Goal: Information Seeking & Learning: Find specific fact

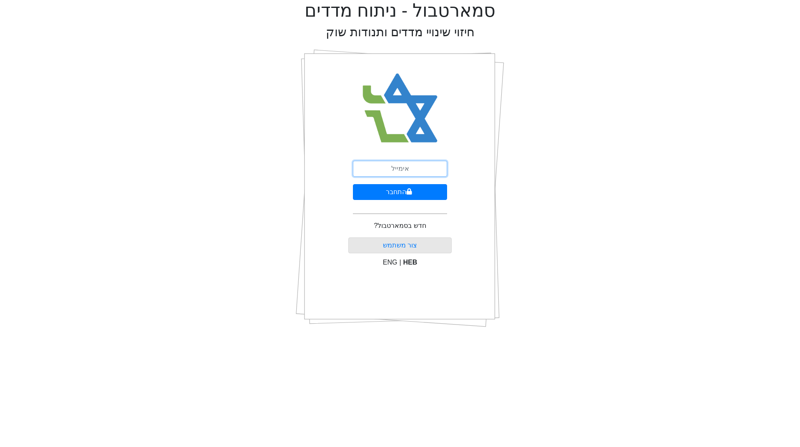
click at [405, 164] on input "email" at bounding box center [400, 169] width 94 height 16
type input "ע"
type input "[EMAIL_ADDRESS][DOMAIN_NAME]"
click at [353, 184] on button "התחבר" at bounding box center [400, 192] width 94 height 16
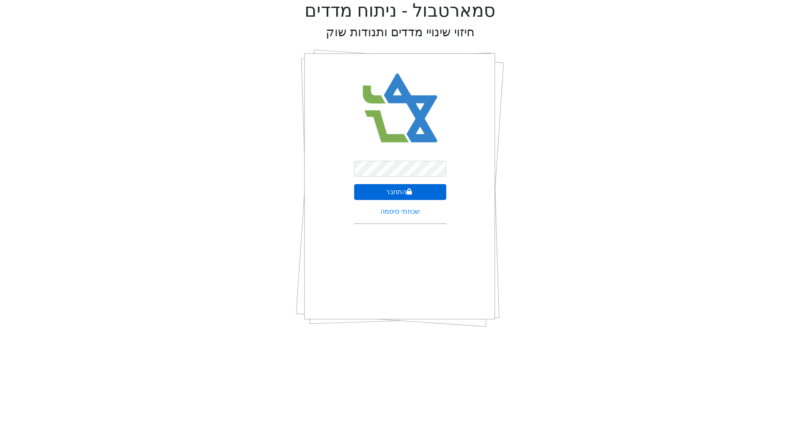
click at [409, 187] on button "התחבר" at bounding box center [400, 192] width 92 height 16
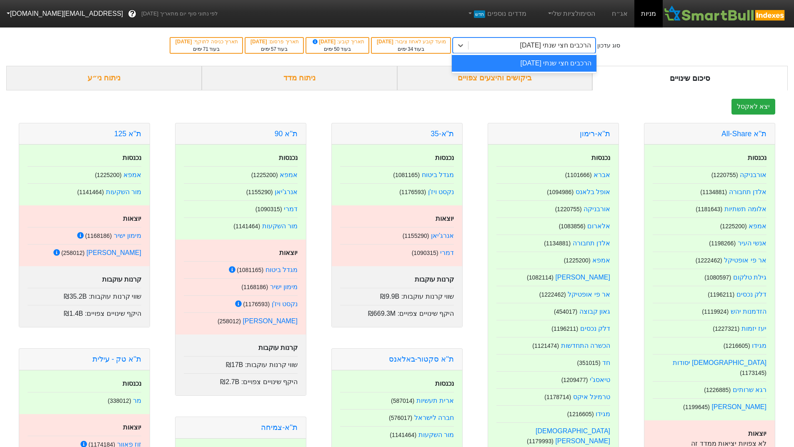
click at [505, 45] on div "הרכבים חצי שנתי [DATE]" at bounding box center [531, 45] width 127 height 15
click at [619, 14] on link "אג״ח" at bounding box center [619, 13] width 29 height 27
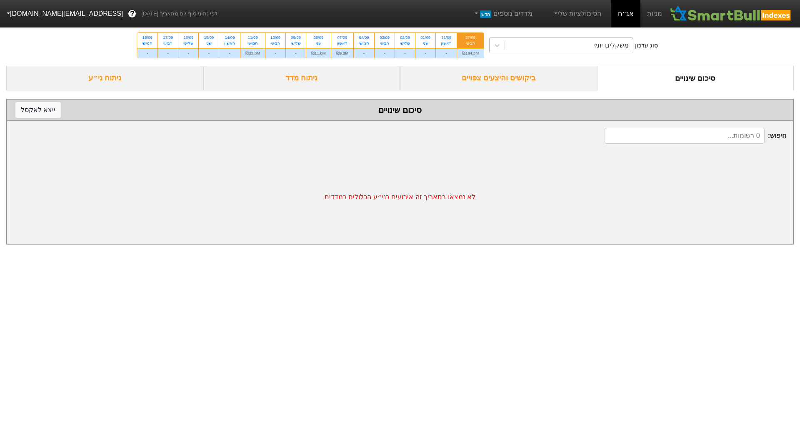
click at [525, 42] on div "משקלים יומי" at bounding box center [569, 45] width 128 height 15
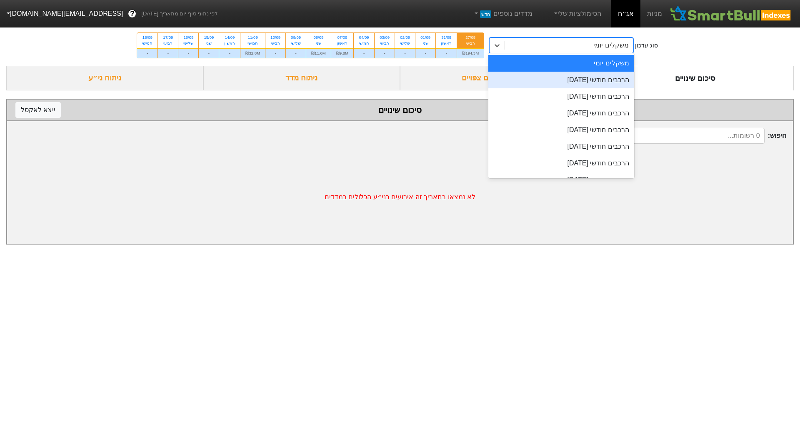
click at [549, 81] on div "הרכבים חודשי [DATE]" at bounding box center [561, 80] width 146 height 17
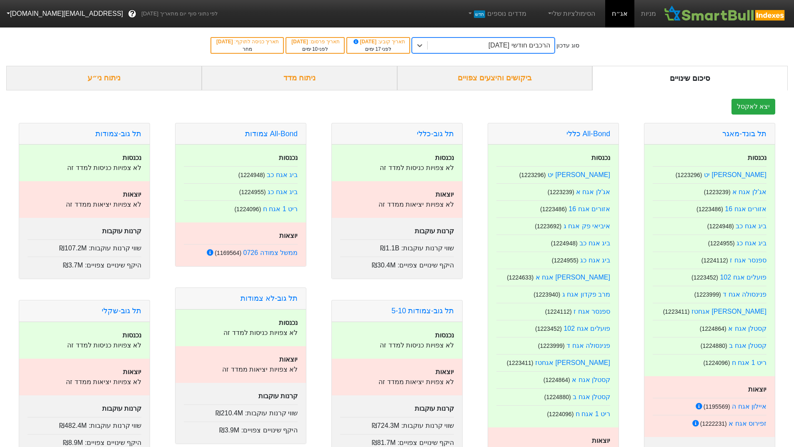
click at [297, 82] on div "ניתוח מדד" at bounding box center [299, 78] width 195 height 25
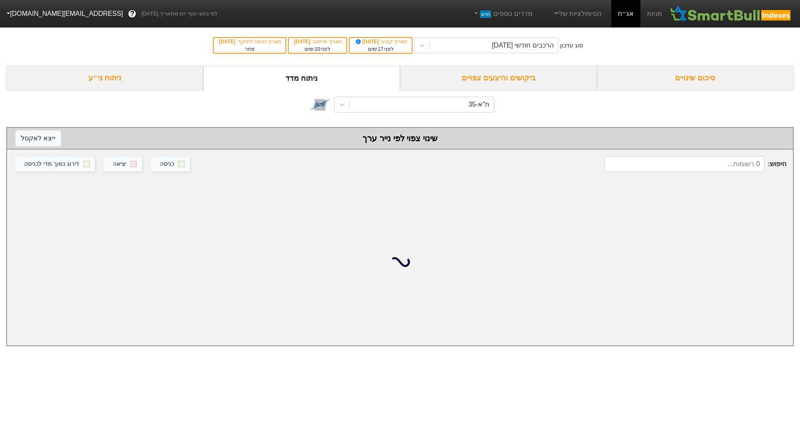
click at [150, 87] on div "ניתוח ני״ע" at bounding box center [104, 78] width 197 height 25
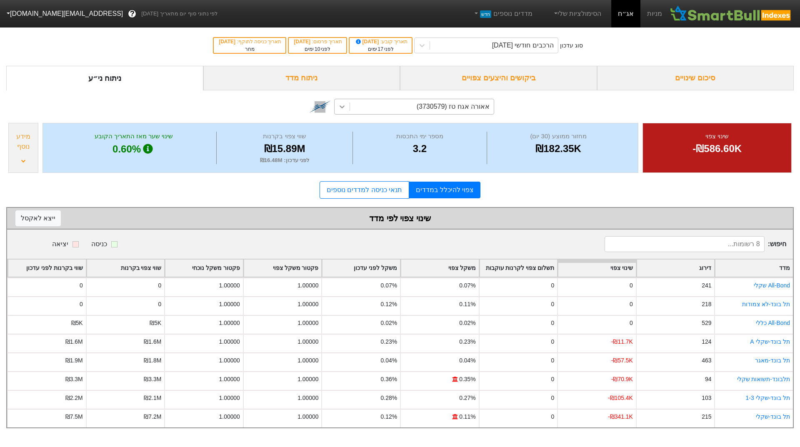
click at [337, 109] on div at bounding box center [342, 106] width 15 height 15
type input "g"
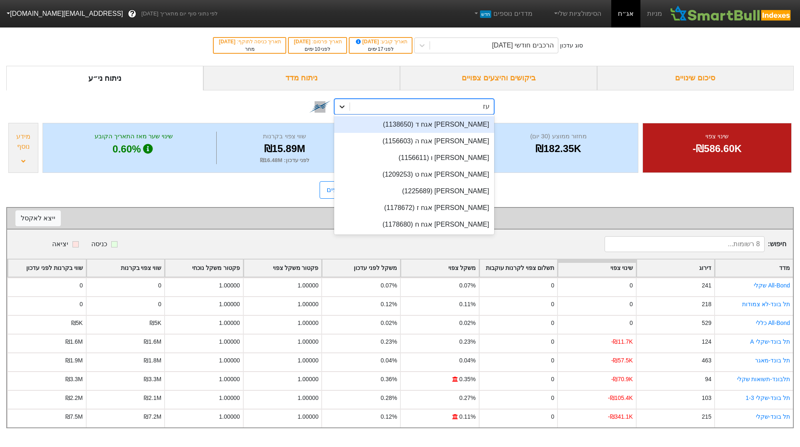
type input "עזר"
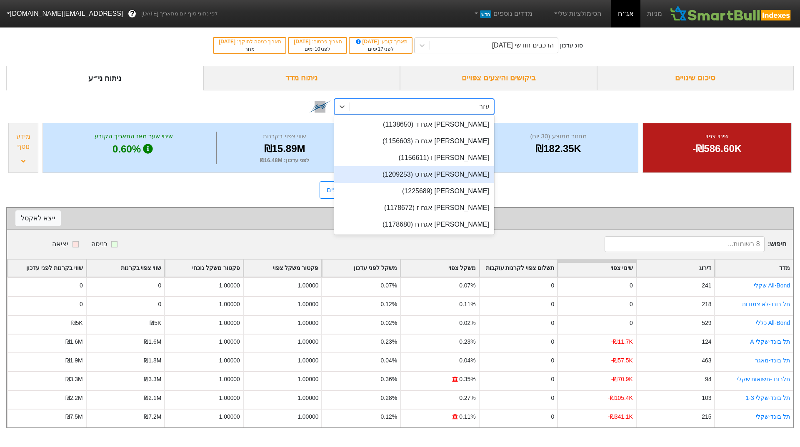
click at [441, 175] on div "[PERSON_NAME] אגח ט (1209253)" at bounding box center [414, 174] width 160 height 17
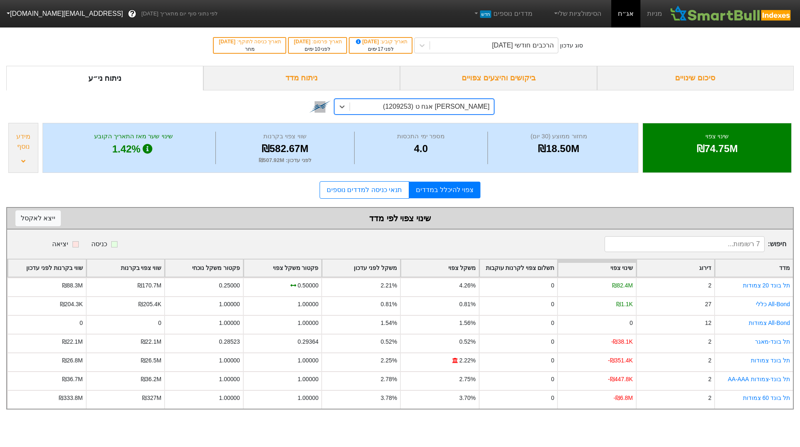
click at [415, 110] on div "[PERSON_NAME] אגח ט (1209253)" at bounding box center [422, 106] width 144 height 15
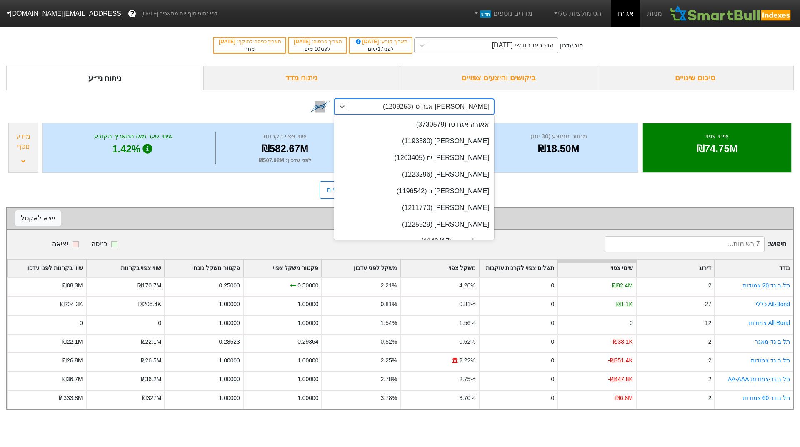
scroll to position [11947, 0]
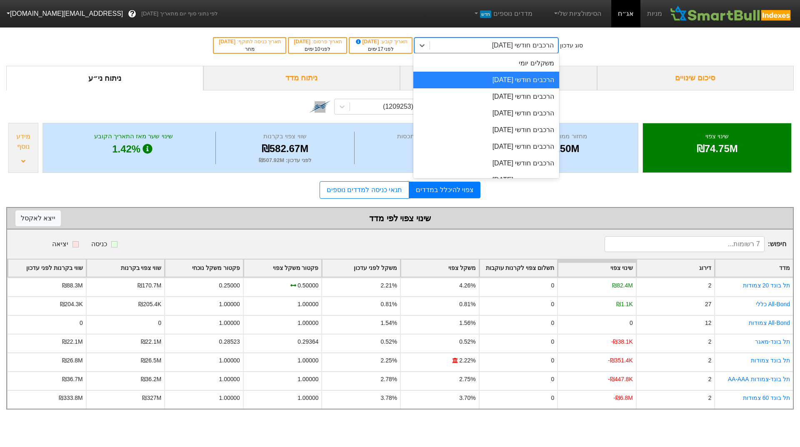
click at [448, 38] on div "הרכבים חודשי [DATE]" at bounding box center [494, 45] width 128 height 15
click at [469, 97] on div "הרכבים חודשי [DATE]" at bounding box center [486, 96] width 146 height 17
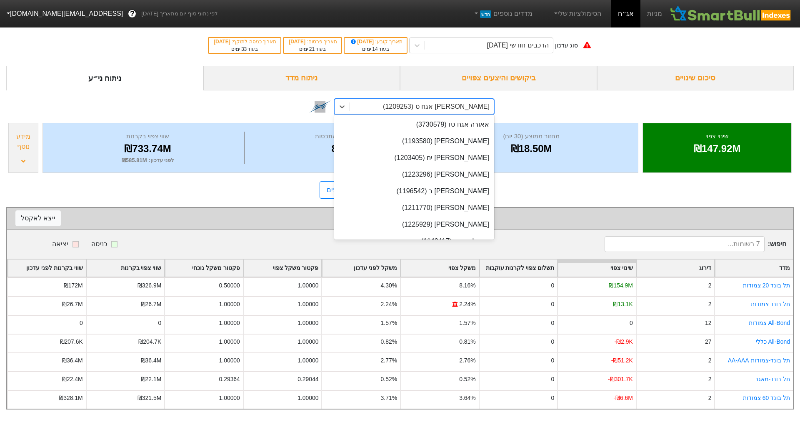
click at [410, 107] on div "[PERSON_NAME] אגח ט (1209253)" at bounding box center [422, 106] width 144 height 15
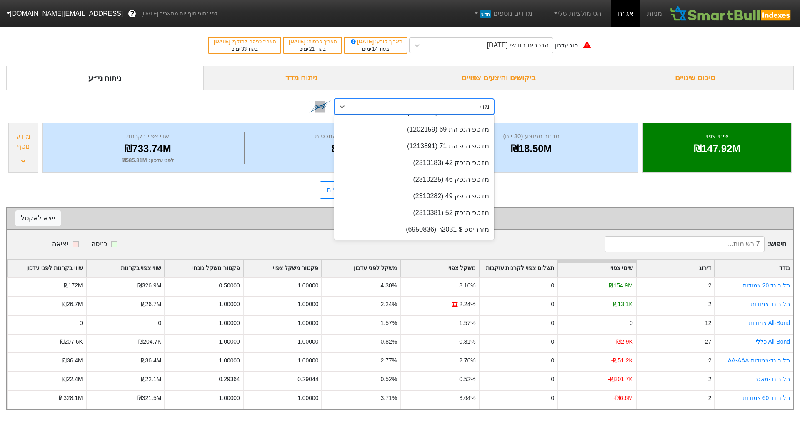
scroll to position [145, 0]
type input "מז טפ"
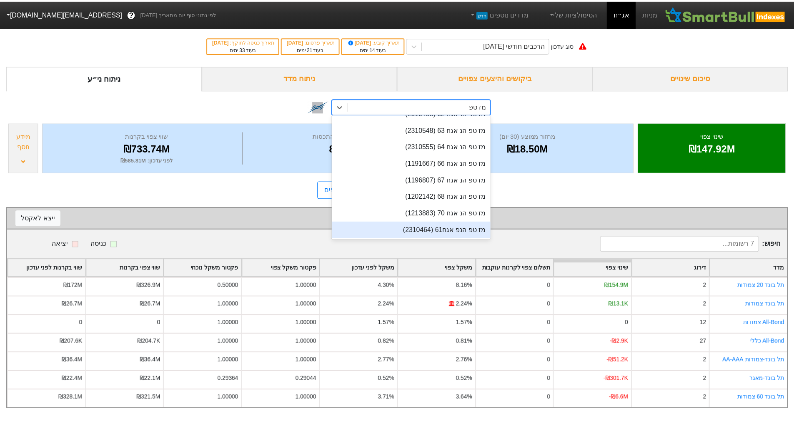
scroll to position [0, 0]
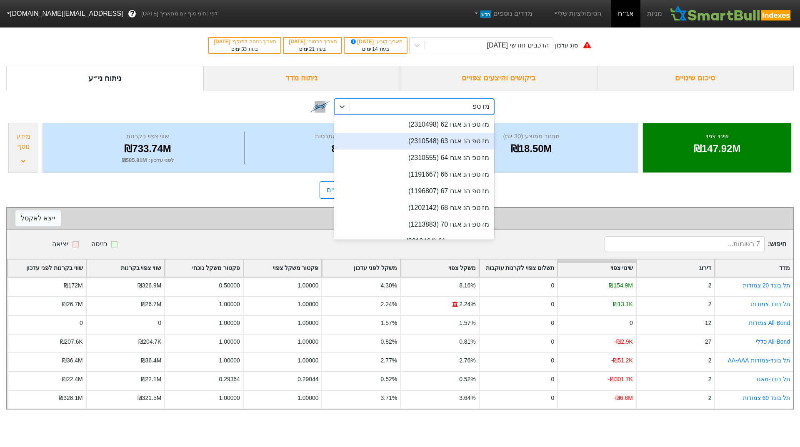
click at [374, 144] on div "מז טפ הנ אגח 63 (2310548)" at bounding box center [414, 141] width 160 height 17
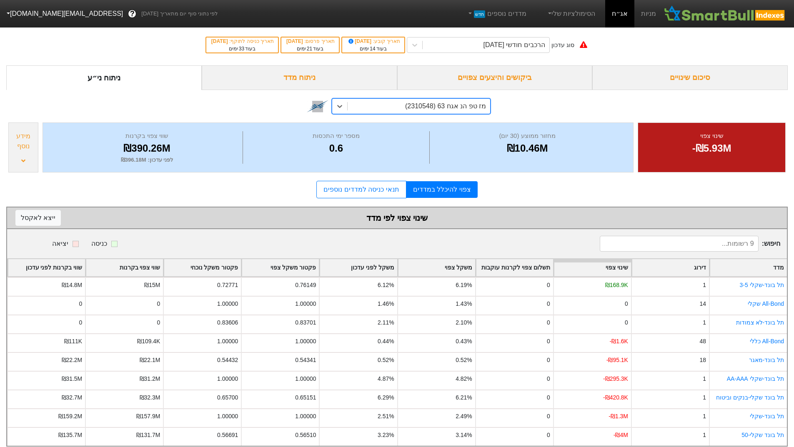
scroll to position [15, 0]
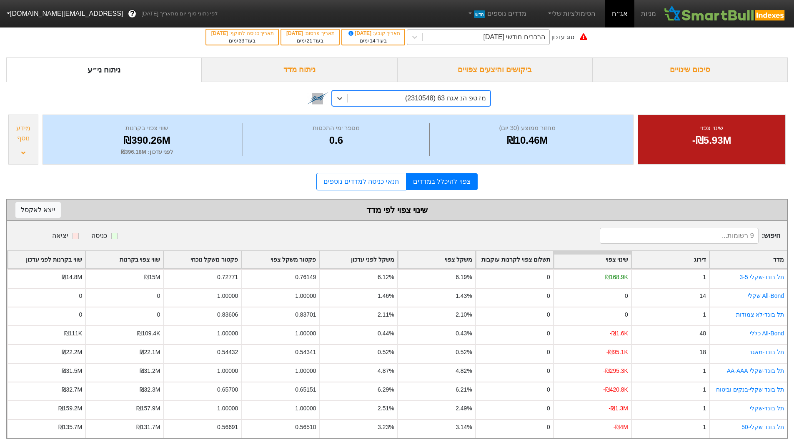
click at [462, 33] on div "הרכבים חודשי [DATE]" at bounding box center [485, 37] width 127 height 15
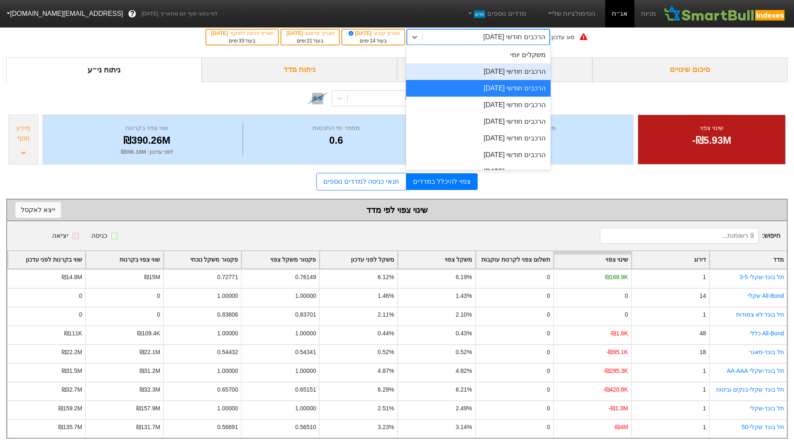
click at [474, 71] on div "הרכבים חודשי [DATE]" at bounding box center [478, 71] width 145 height 17
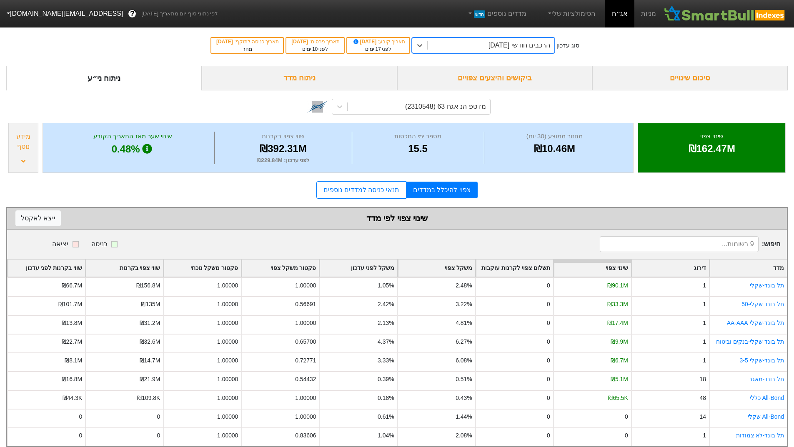
scroll to position [15, 0]
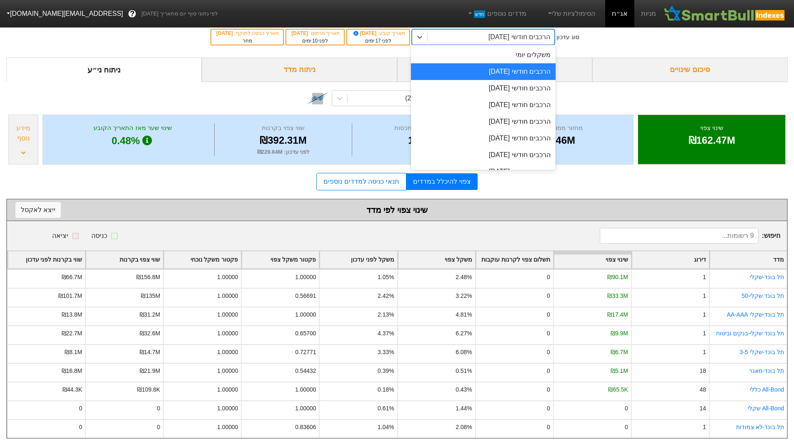
click at [529, 37] on div "הרכבים חודשי [DATE]" at bounding box center [490, 37] width 127 height 15
click at [529, 80] on div "הרכבים חודשי [DATE]" at bounding box center [483, 88] width 145 height 17
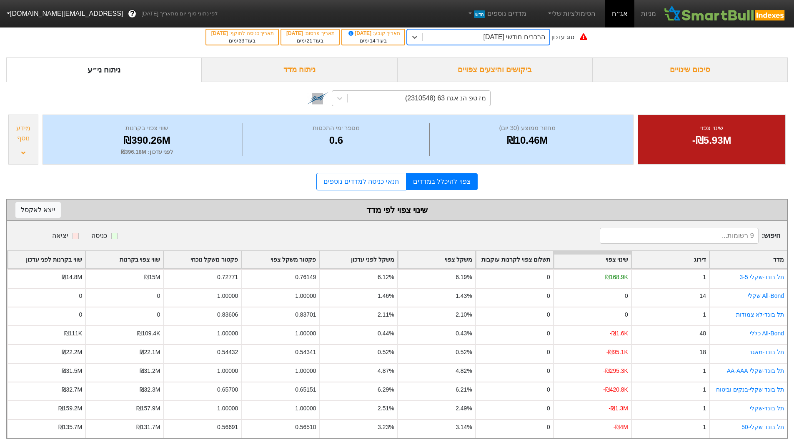
click at [377, 93] on div "מז טפ הנ אגח 63 (2310548)" at bounding box center [418, 98] width 142 height 15
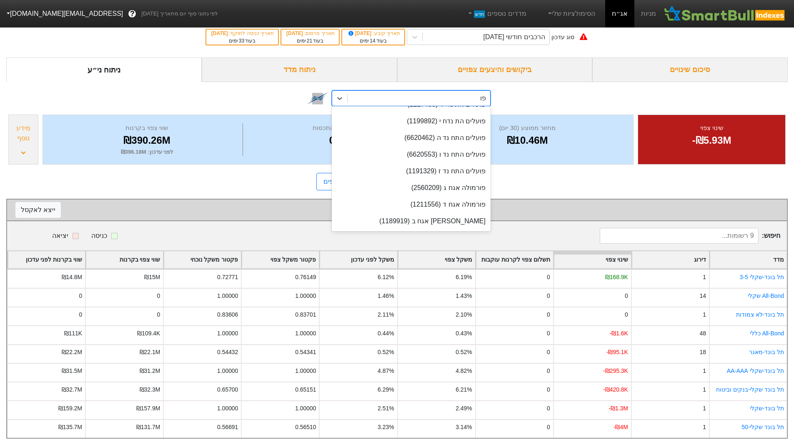
type input "פוע"
click at [397, 116] on div "פועלים הת נד יב (1214121)" at bounding box center [411, 121] width 159 height 17
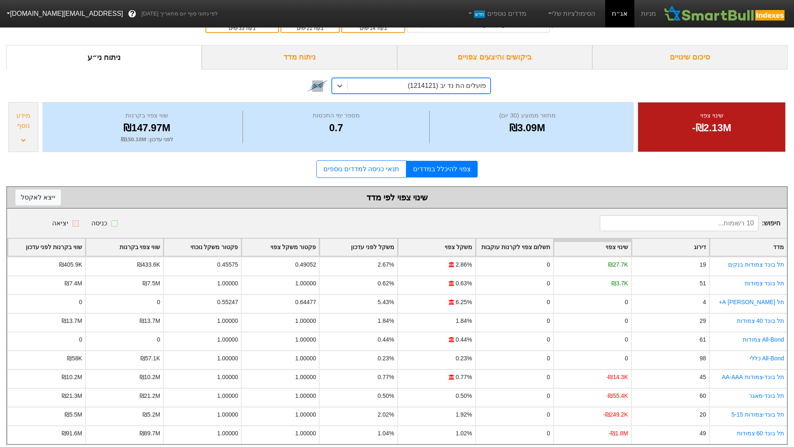
scroll to position [7, 0]
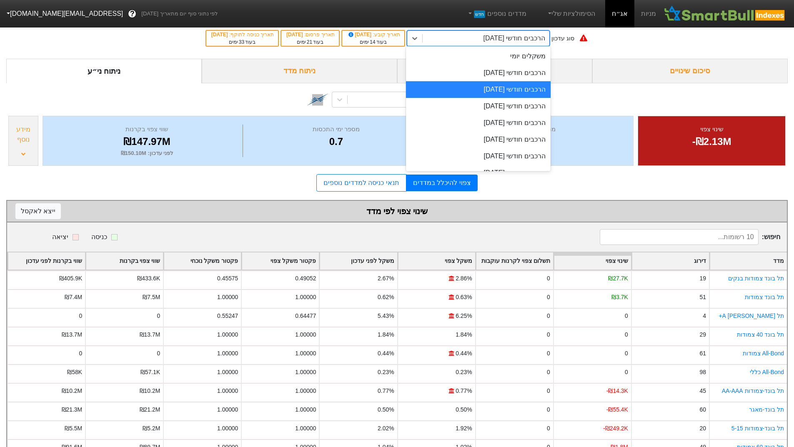
click at [498, 41] on div "הרכבים חודשי [DATE]" at bounding box center [514, 38] width 62 height 10
click at [487, 79] on div "הרכבים חודשי [DATE]" at bounding box center [478, 73] width 145 height 17
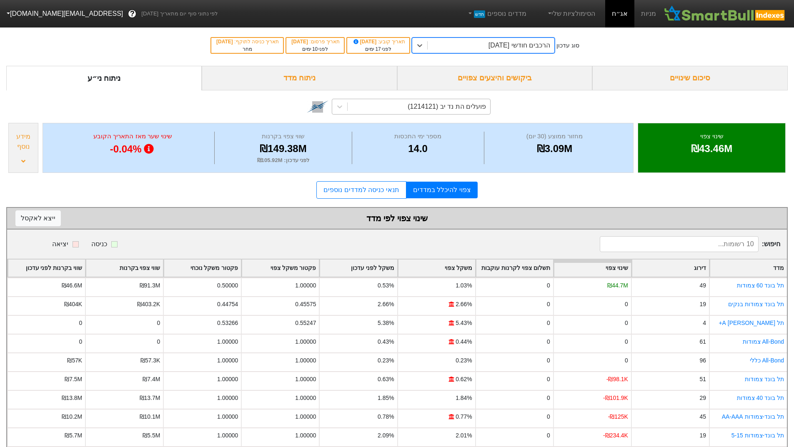
click at [393, 110] on div "פועלים הת נד יב (1214121)" at bounding box center [418, 106] width 142 height 15
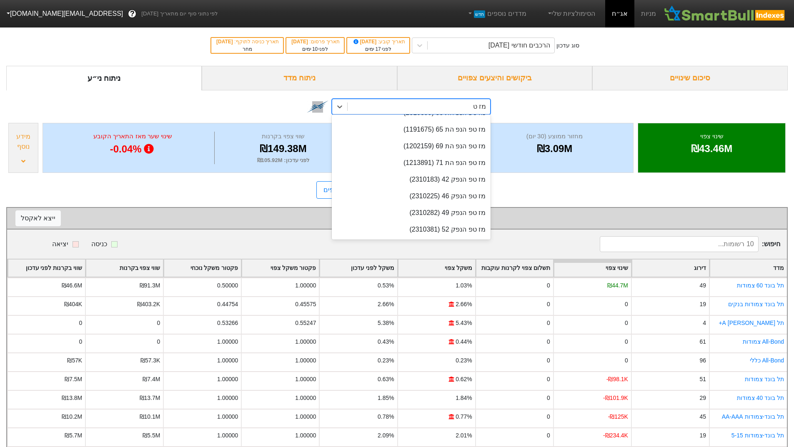
scroll to position [145, 0]
type input "מז טפ"
click at [403, 162] on div "מז טפ הנפ הת 71 (1213891)" at bounding box center [411, 163] width 159 height 17
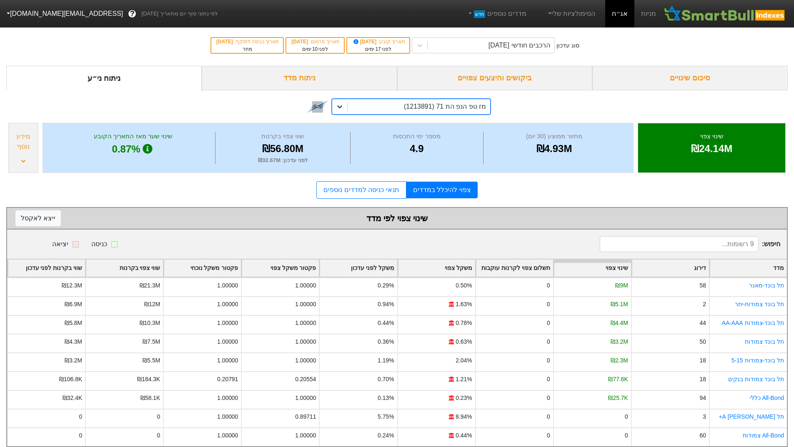
click at [345, 105] on div at bounding box center [339, 106] width 15 height 15
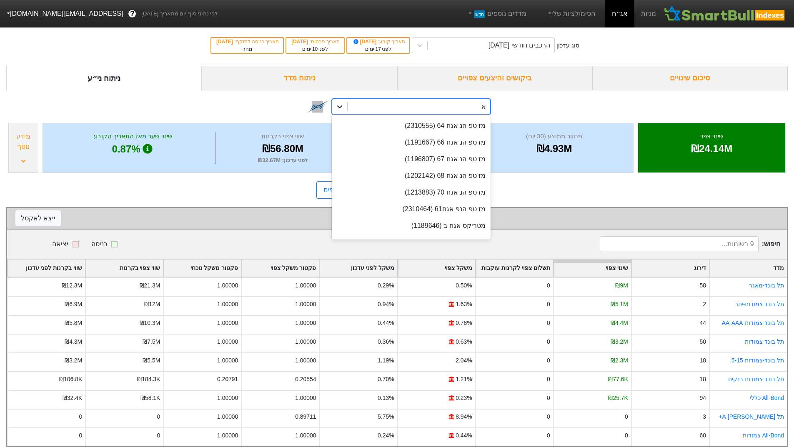
scroll to position [62, 0]
type input "[PERSON_NAME]"
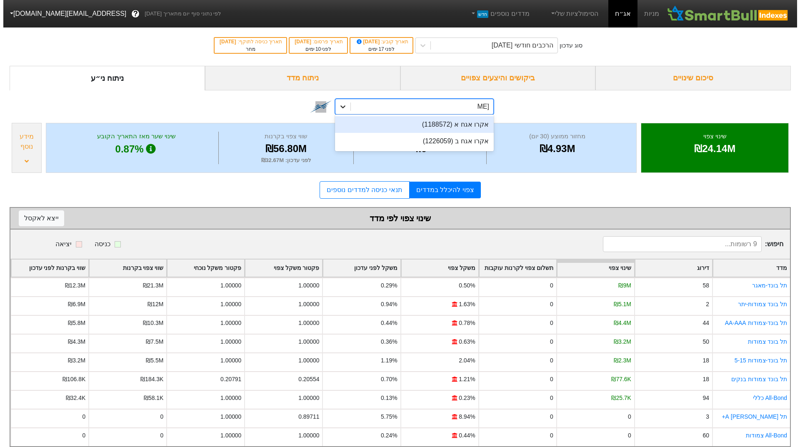
scroll to position [0, 0]
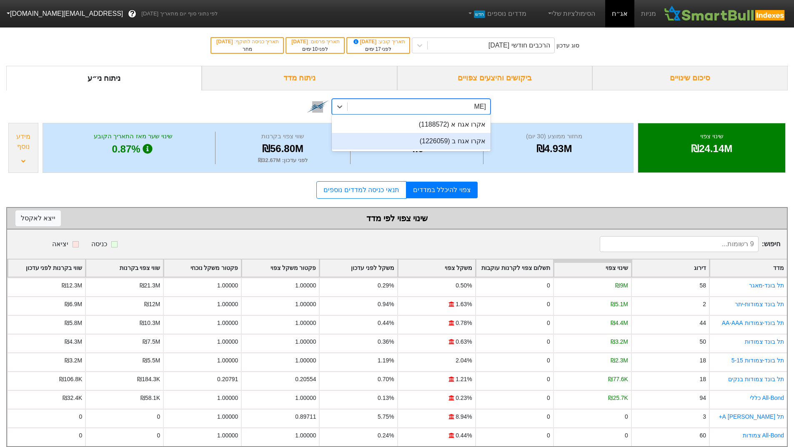
click at [360, 145] on div "אקרו אגח ב (1226059)" at bounding box center [411, 141] width 159 height 17
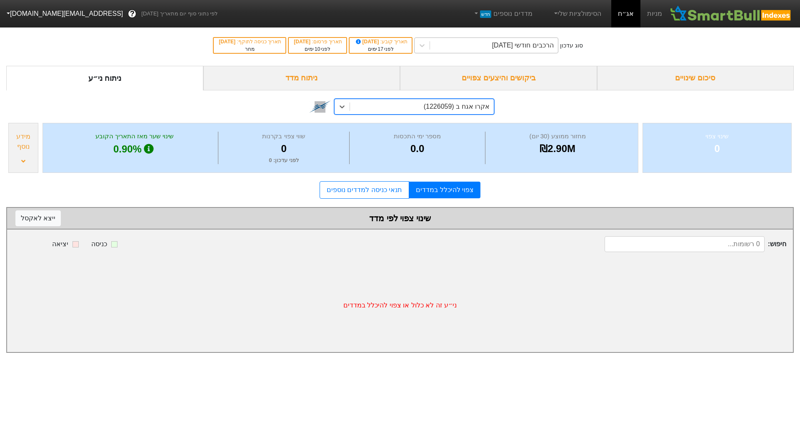
click at [482, 46] on div "הרכבים חודשי [DATE]" at bounding box center [494, 45] width 128 height 15
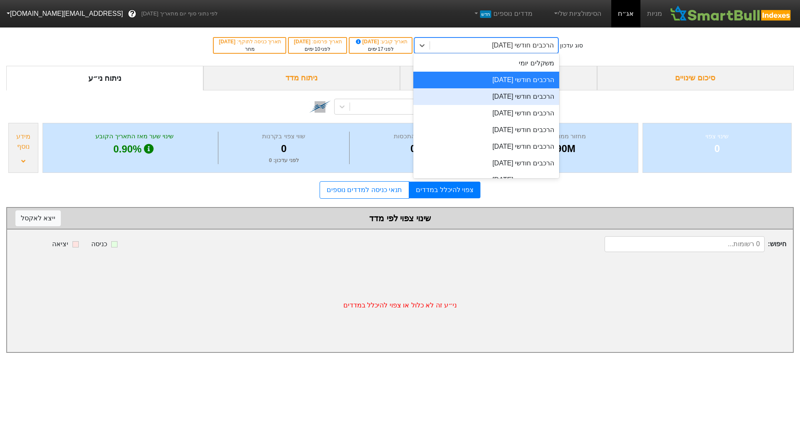
click at [488, 101] on div "הרכבים חודשי [DATE]" at bounding box center [486, 96] width 146 height 17
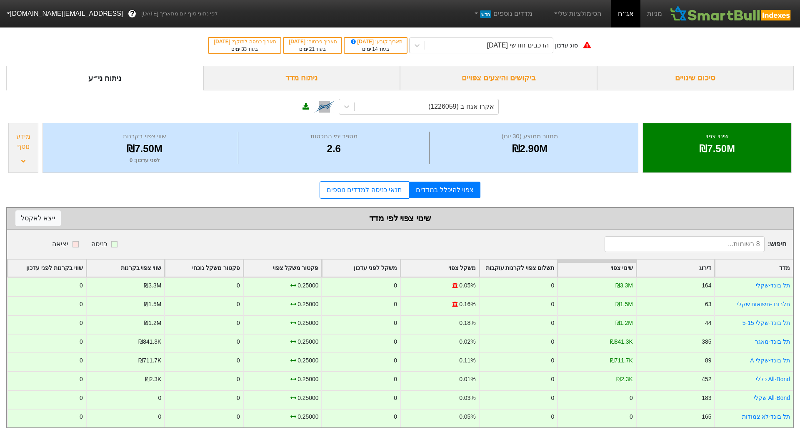
click at [799, 174] on div "סוג עדכון הרכבים חודשי [DATE] תאריך קובע : [DATE] בעוד 14 ימים תאריך פרסום : [D…" at bounding box center [400, 226] width 800 height 403
click at [525, 50] on div "הרכבים חודשי [DATE]" at bounding box center [518, 45] width 62 height 10
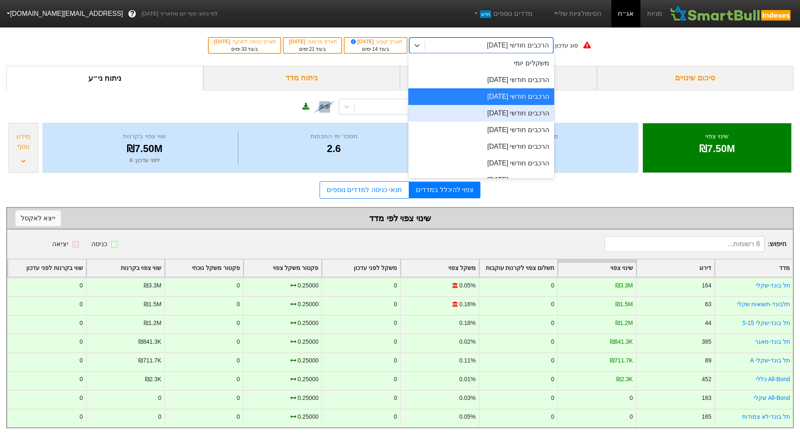
click at [519, 108] on div "הרכבים חודשי [DATE]" at bounding box center [481, 113] width 146 height 17
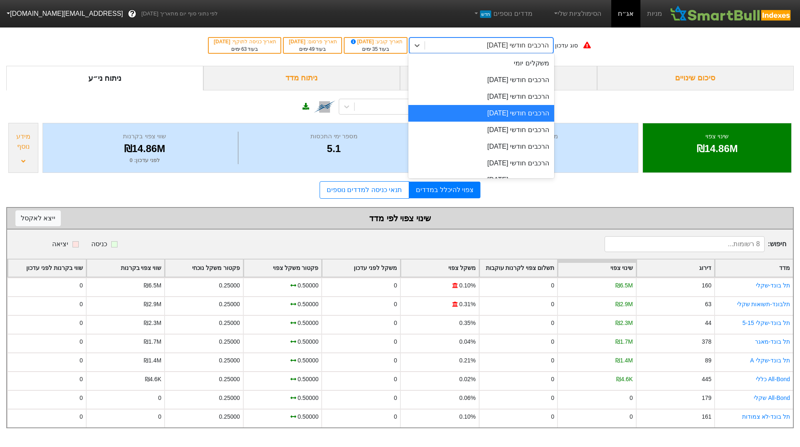
click at [521, 48] on div "הרכבים חודשי [DATE]" at bounding box center [518, 45] width 62 height 10
click at [514, 125] on div "הרכבים חודשי [DATE]" at bounding box center [481, 130] width 146 height 17
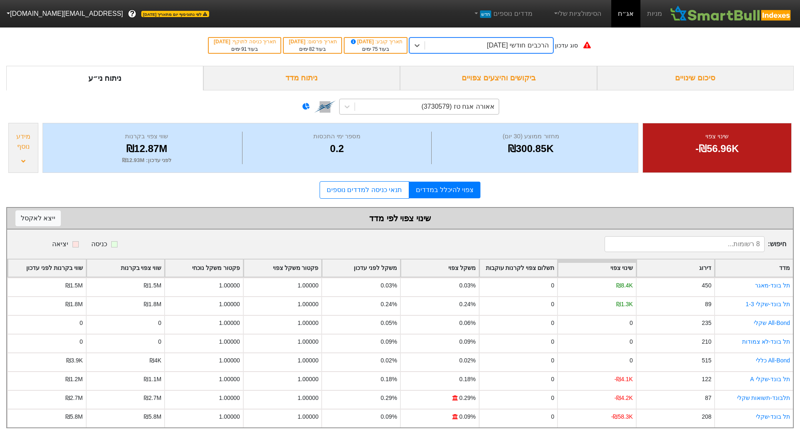
click at [408, 107] on div "אאורה אגח טז (3730579)" at bounding box center [427, 106] width 144 height 15
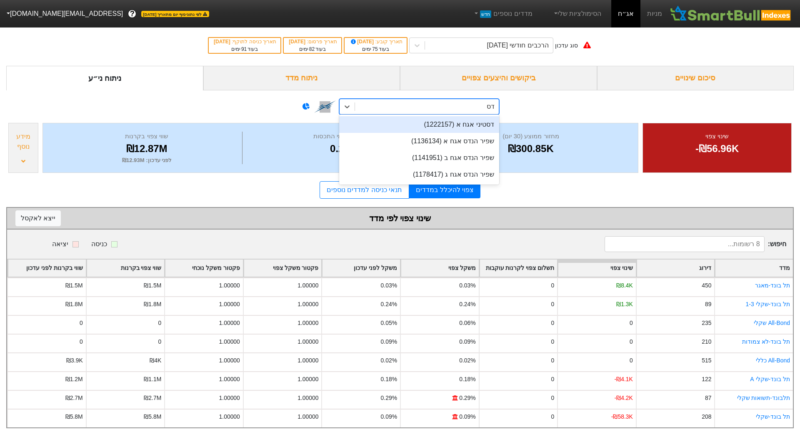
type input "דסט"
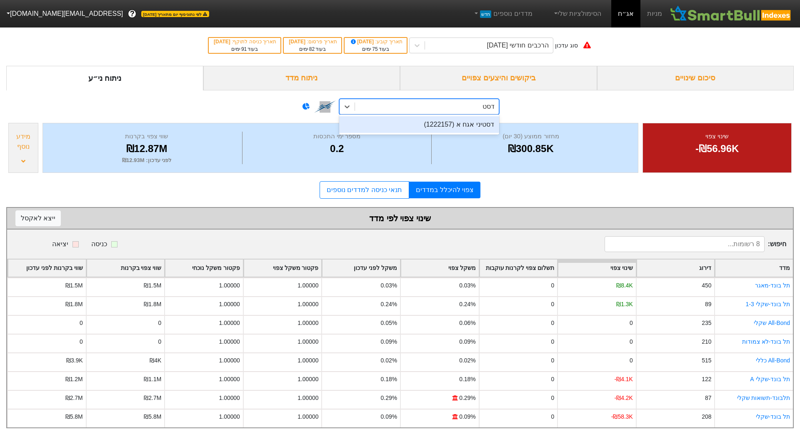
click at [420, 118] on div "דסטיני אגח א (1222157)" at bounding box center [419, 124] width 160 height 17
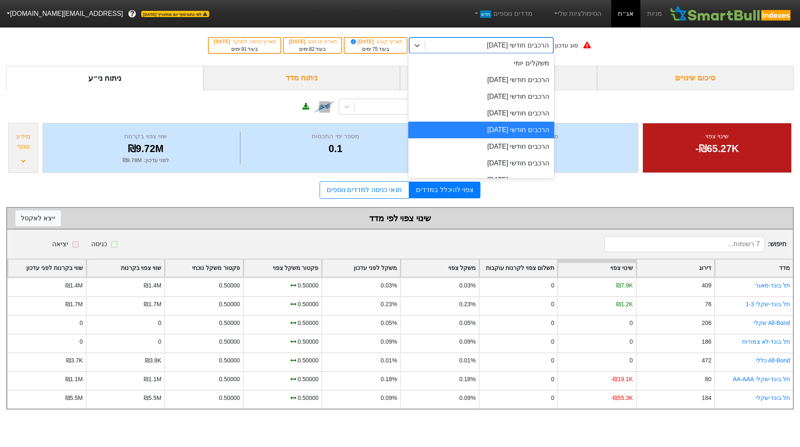
click at [466, 47] on div "הרכבים חודשי [DATE]" at bounding box center [489, 45] width 128 height 15
click at [480, 84] on div "הרכבים חודשי [DATE]" at bounding box center [481, 80] width 146 height 17
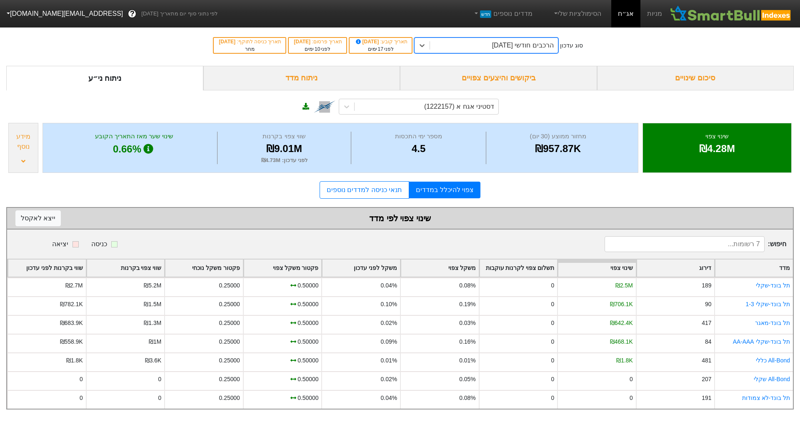
click at [458, 44] on div "הרכבים חודשי [DATE]" at bounding box center [494, 45] width 128 height 15
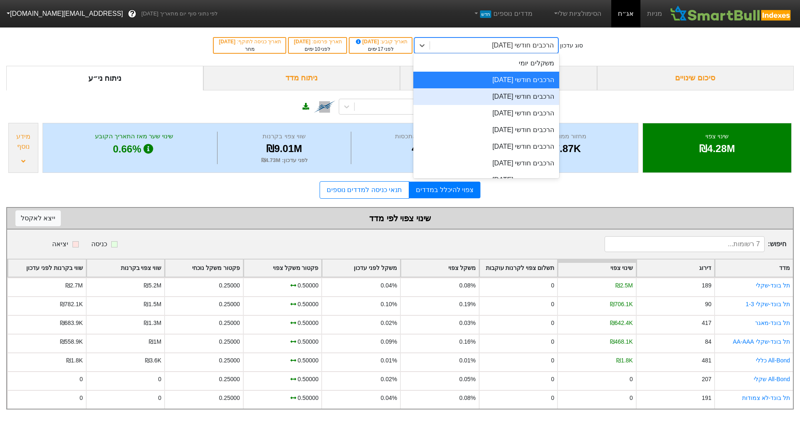
click at [473, 91] on div "הרכבים חודשי [DATE]" at bounding box center [486, 96] width 146 height 17
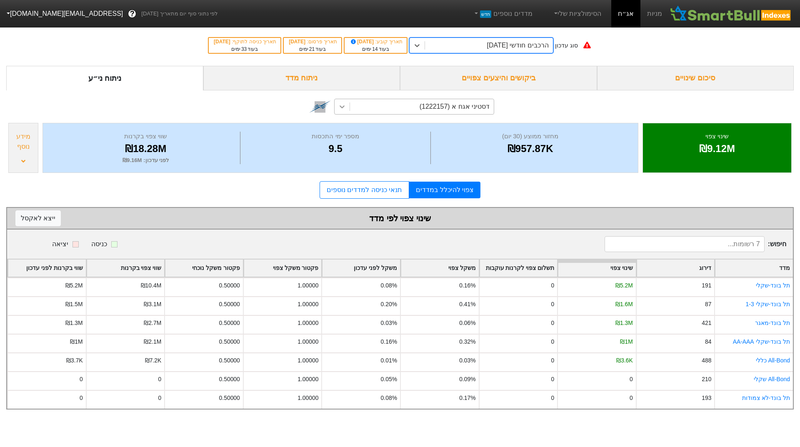
click at [345, 110] on icon at bounding box center [342, 106] width 8 height 8
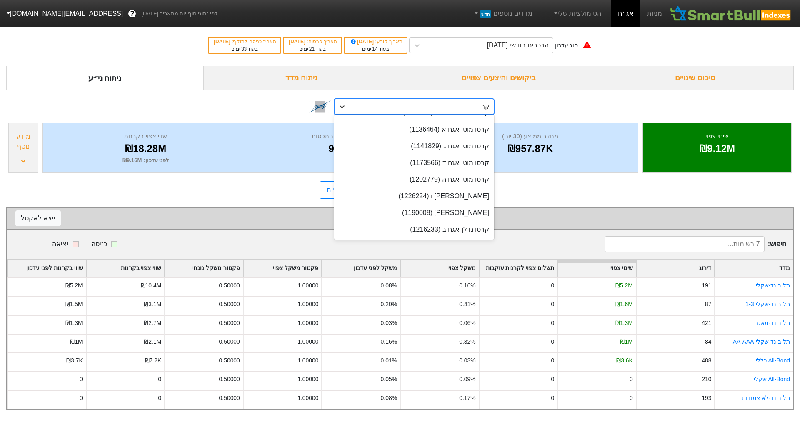
scroll to position [178, 0]
type input "קרס"
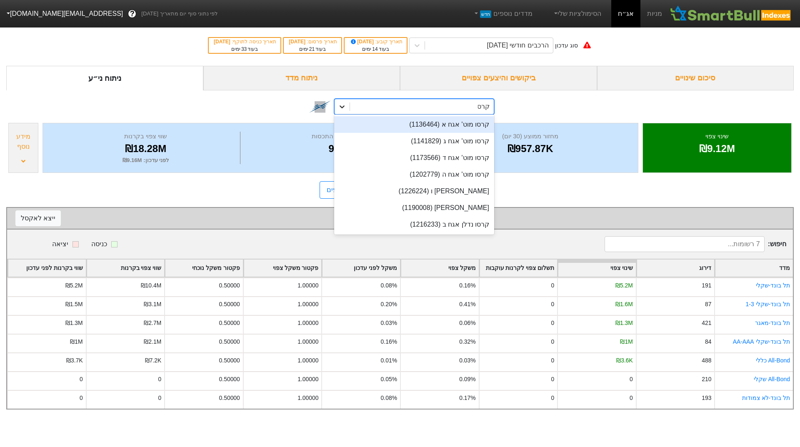
scroll to position [0, 0]
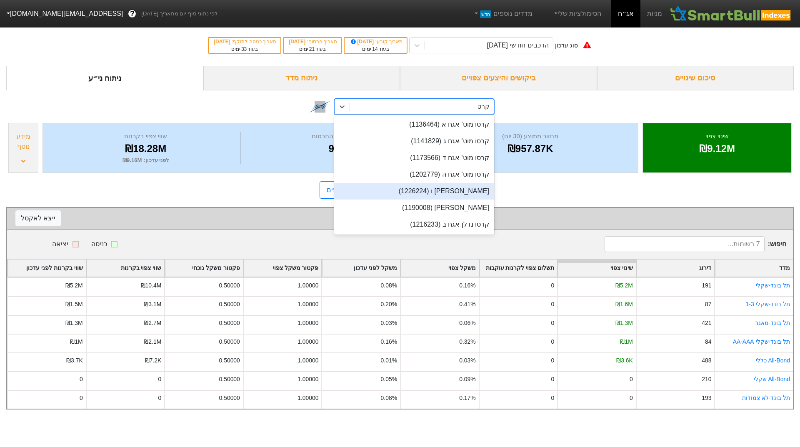
click at [420, 188] on div "[PERSON_NAME] ו (1226224)" at bounding box center [414, 191] width 160 height 17
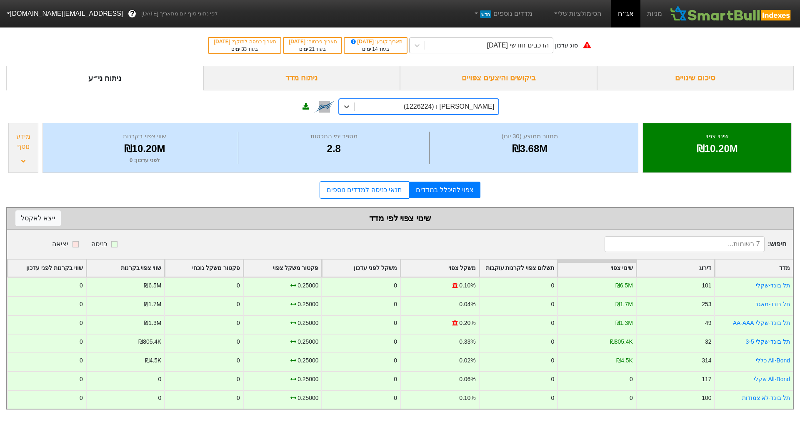
click at [438, 52] on div "הרכבים חודשי [DATE]" at bounding box center [489, 45] width 128 height 15
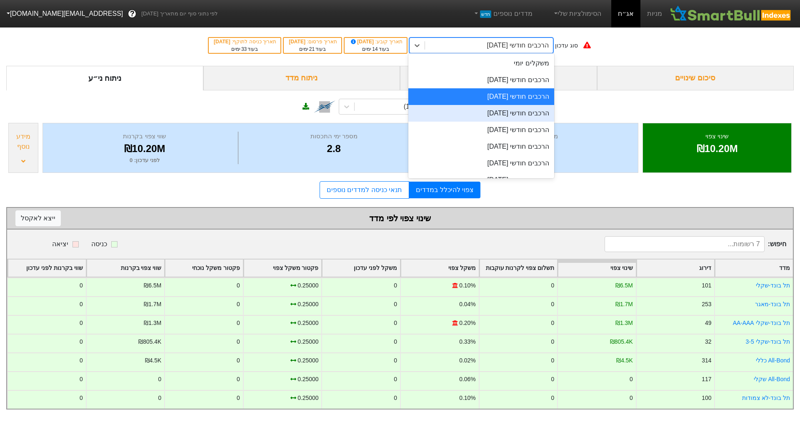
click at [457, 114] on div "הרכבים חודשי [DATE]" at bounding box center [481, 113] width 146 height 17
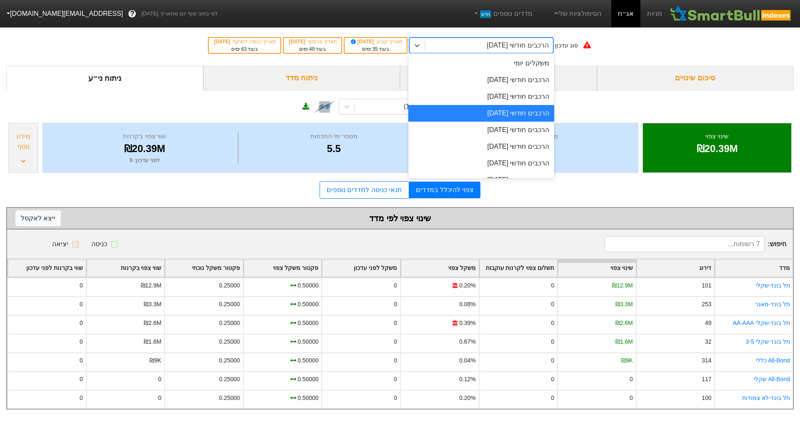
click at [442, 45] on div "הרכבים חודשי [DATE]" at bounding box center [489, 45] width 128 height 15
click at [471, 128] on div "הרכבים חודשי [DATE]" at bounding box center [481, 130] width 146 height 17
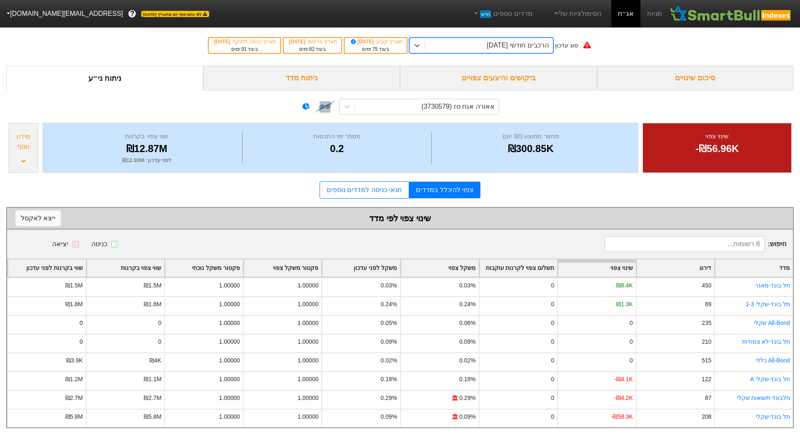
click at [462, 48] on div "הרכבים חודשי [DATE]" at bounding box center [489, 45] width 128 height 15
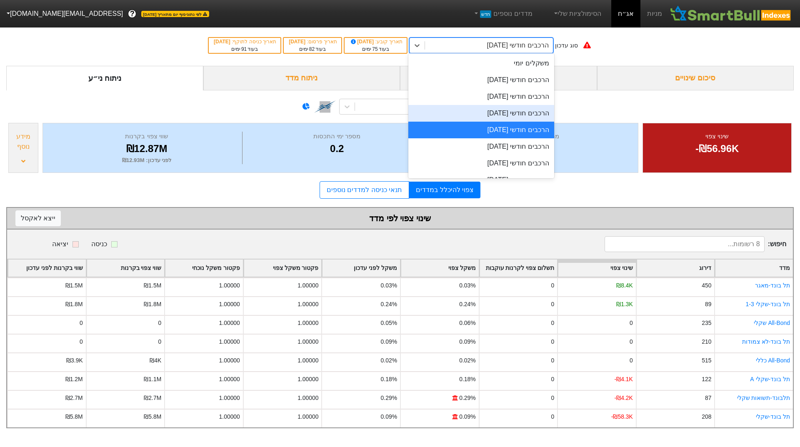
click at [477, 109] on div "הרכבים חודשי [DATE]" at bounding box center [481, 113] width 146 height 17
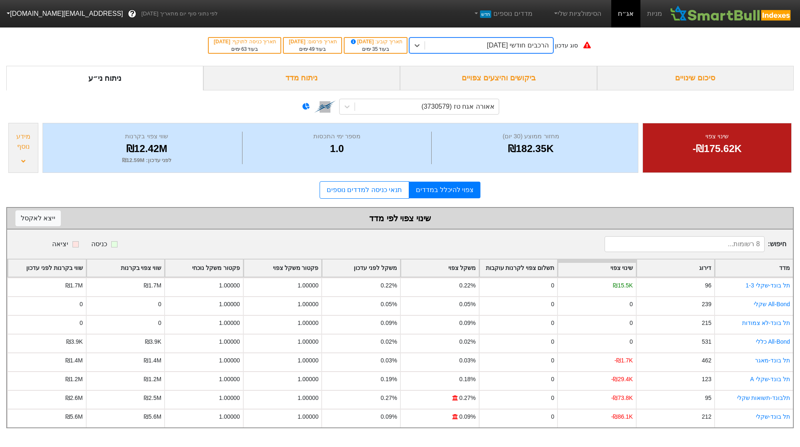
click at [472, 55] on div "סוג עדכון option הרכבים חודשי [DATE], selected. 0 results available. Select is …" at bounding box center [400, 45] width 800 height 41
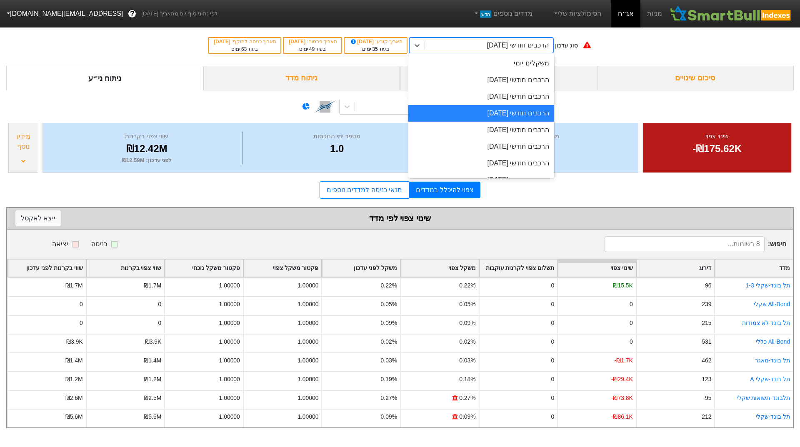
click at [470, 51] on div "הרכבים חודשי [DATE]" at bounding box center [489, 45] width 128 height 15
click at [479, 95] on div "הרכבים חודשי [DATE]" at bounding box center [481, 96] width 146 height 17
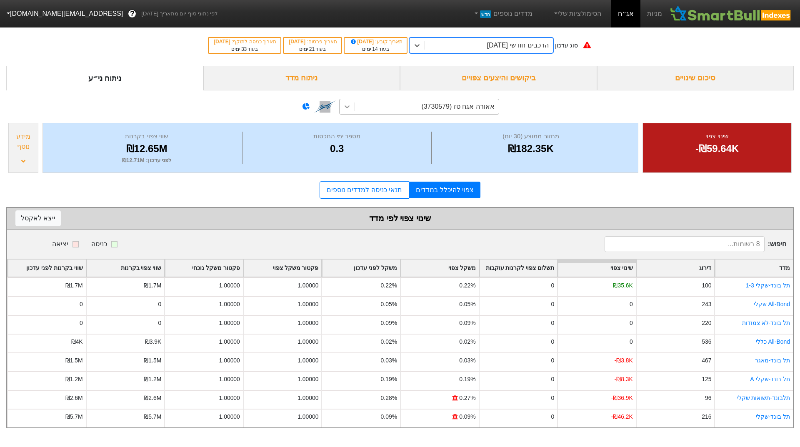
click at [345, 104] on icon at bounding box center [347, 106] width 8 height 8
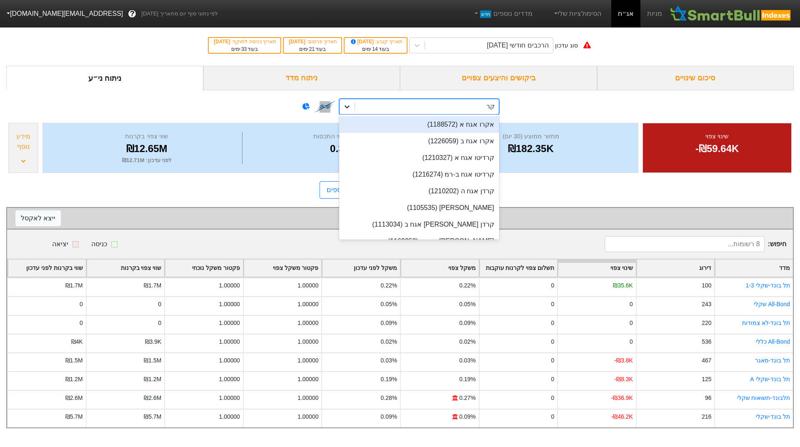
type input "קרס"
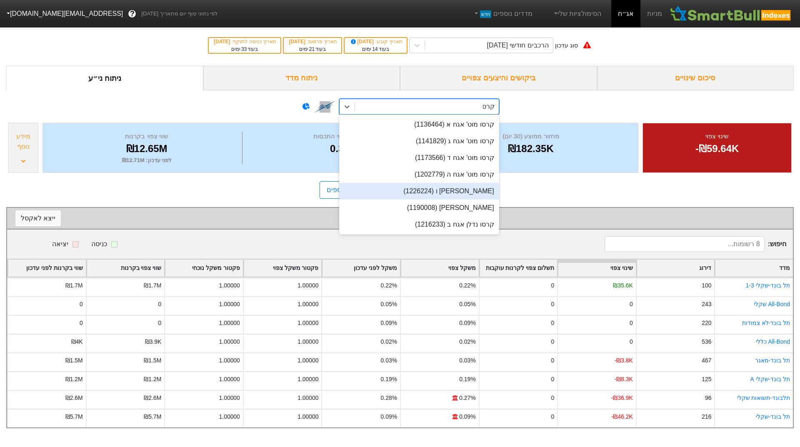
click at [440, 190] on div "[PERSON_NAME] ו (1226224)" at bounding box center [419, 191] width 160 height 17
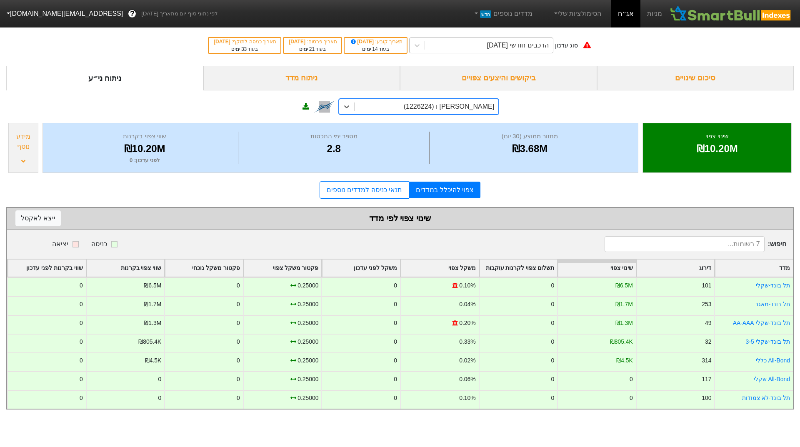
click at [435, 47] on div "הרכבים חודשי [DATE]" at bounding box center [489, 45] width 128 height 15
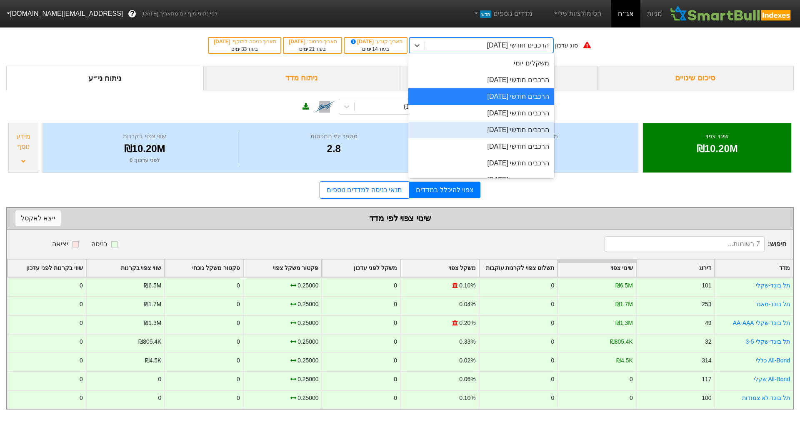
click at [460, 132] on div "הרכבים חודשי [DATE]" at bounding box center [481, 130] width 146 height 17
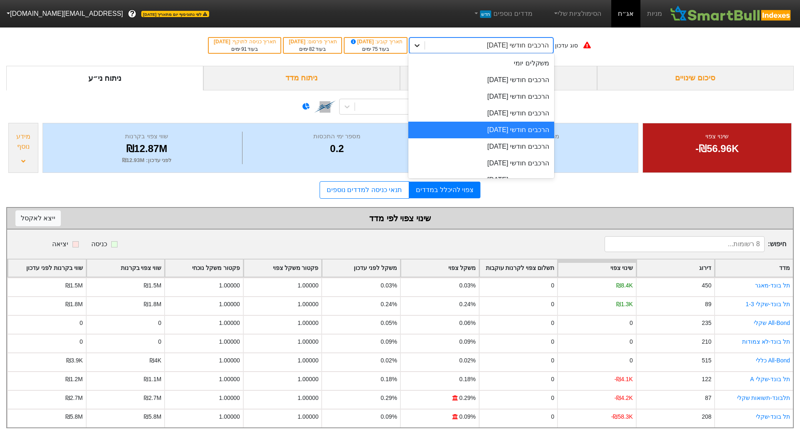
click at [425, 41] on div at bounding box center [417, 45] width 15 height 15
click at [454, 107] on div "הרכבים חודשי [DATE]" at bounding box center [481, 113] width 146 height 17
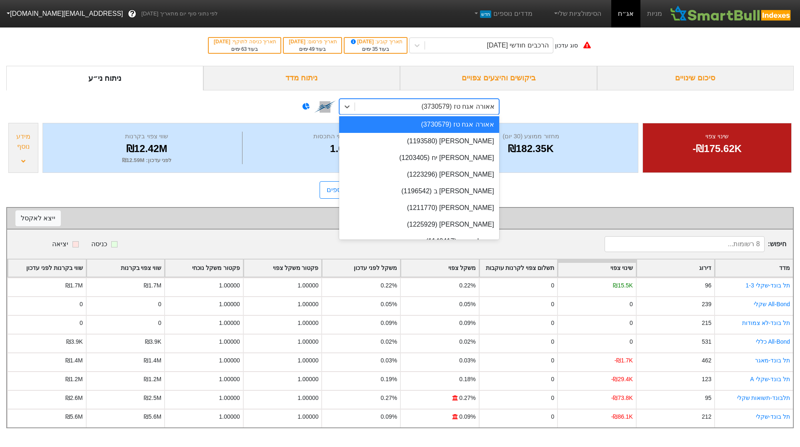
click at [357, 105] on div "אאורה אגח טז (3730579)" at bounding box center [427, 106] width 144 height 15
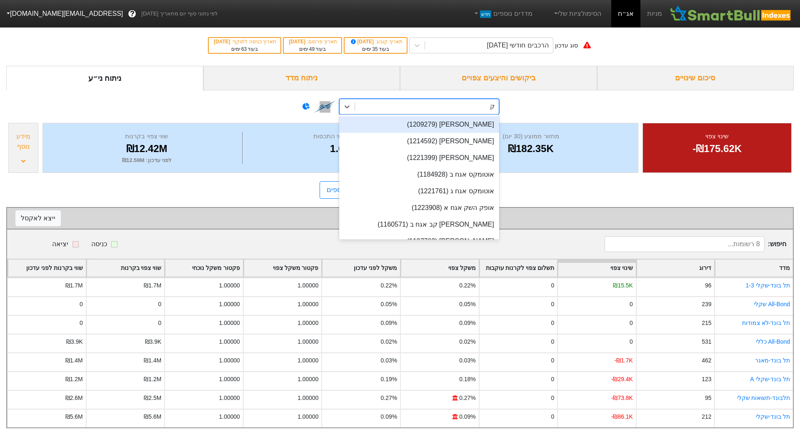
click at [357, 105] on div "ק ק" at bounding box center [427, 106] width 144 height 15
type input "קרס"
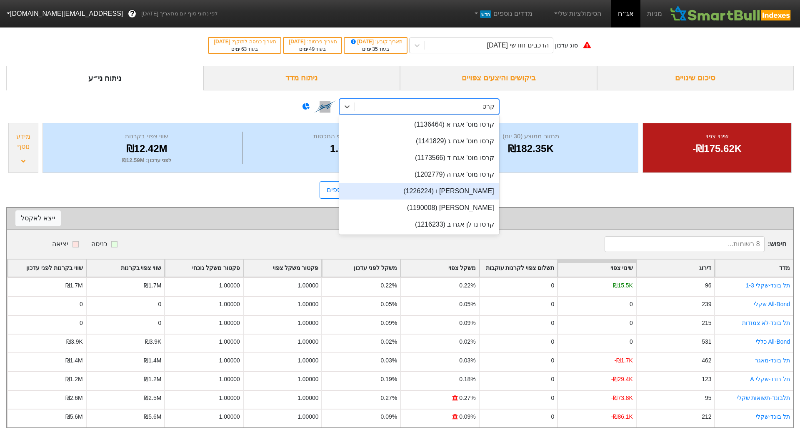
click at [422, 187] on div "[PERSON_NAME] ו (1226224)" at bounding box center [419, 191] width 160 height 17
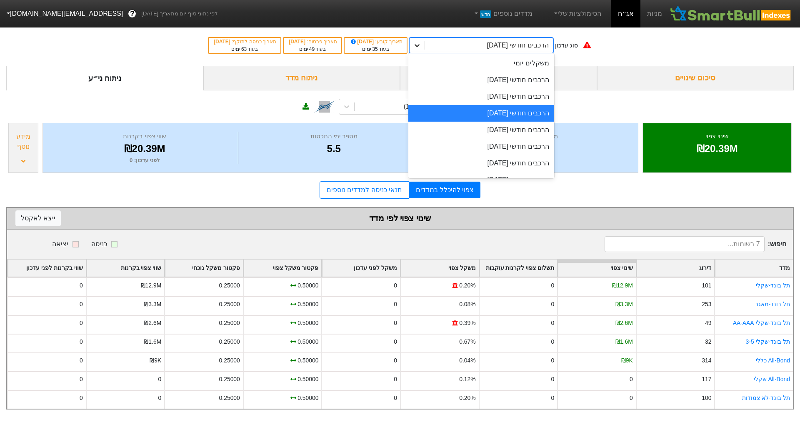
click at [425, 42] on div at bounding box center [417, 45] width 15 height 15
click at [504, 86] on div "הרכבים חודשי [DATE]" at bounding box center [481, 80] width 146 height 17
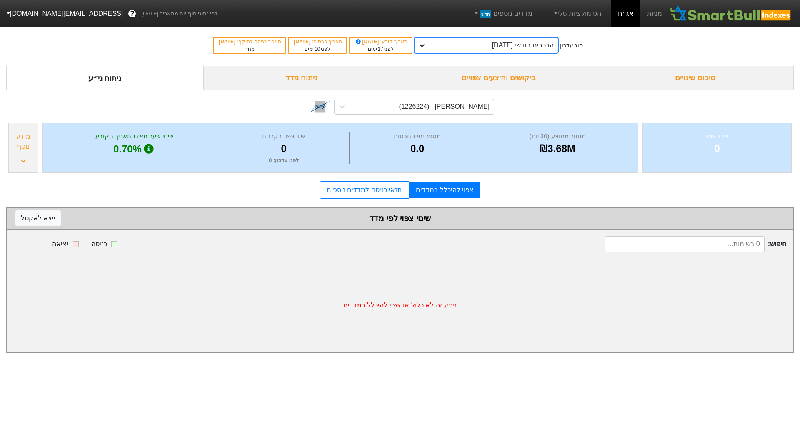
click at [426, 42] on icon at bounding box center [422, 45] width 8 height 8
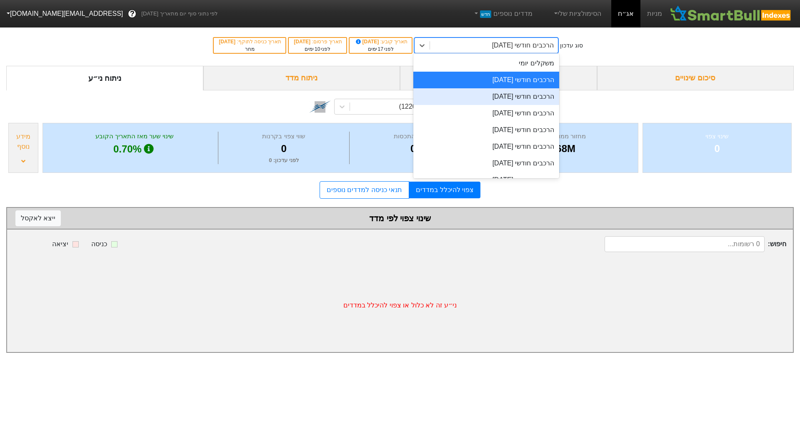
click at [471, 92] on div "הרכבים חודשי [DATE]" at bounding box center [486, 96] width 146 height 17
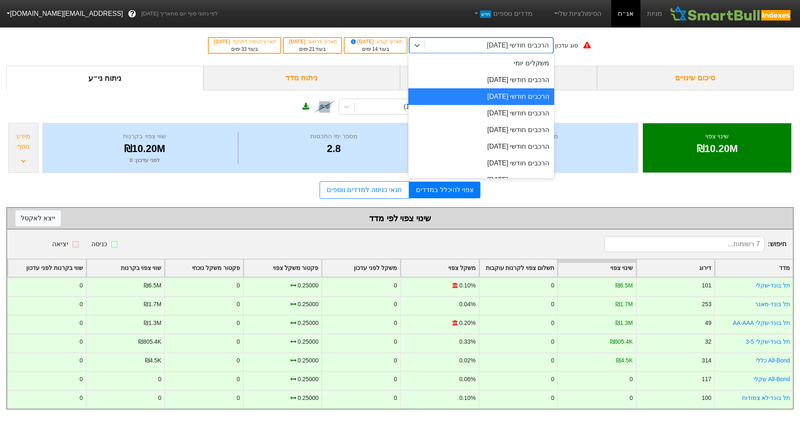
click at [435, 44] on div "הרכבים חודשי [DATE]" at bounding box center [489, 45] width 128 height 15
click at [480, 126] on div "הרכבים חודשי [DATE]" at bounding box center [481, 130] width 146 height 17
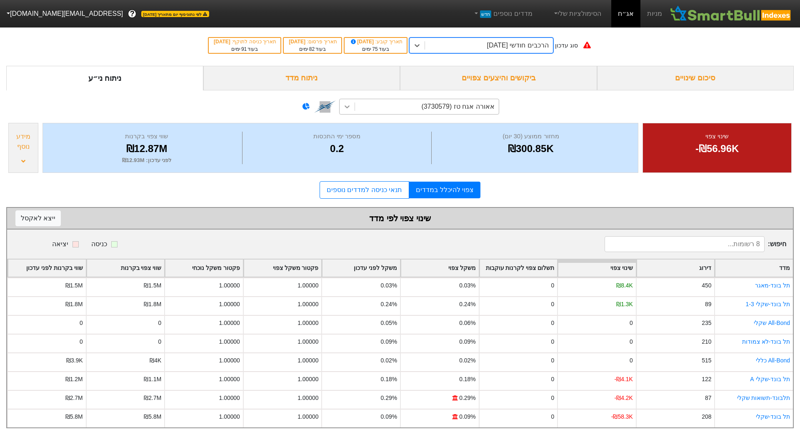
click at [341, 102] on div at bounding box center [347, 106] width 15 height 15
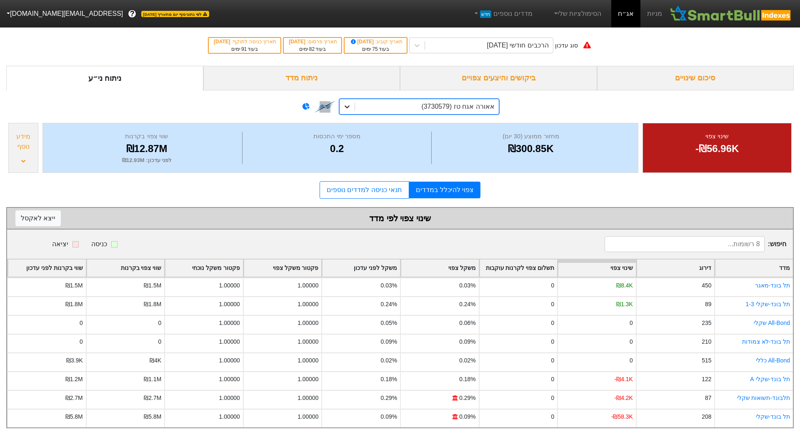
click at [341, 102] on div at bounding box center [347, 106] width 15 height 15
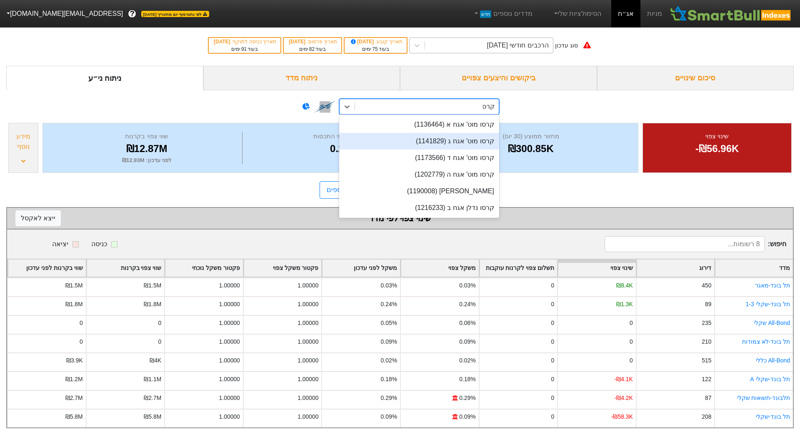
type input "קרס"
click at [451, 43] on div "הרכבים חודשי [DATE]" at bounding box center [489, 45] width 128 height 15
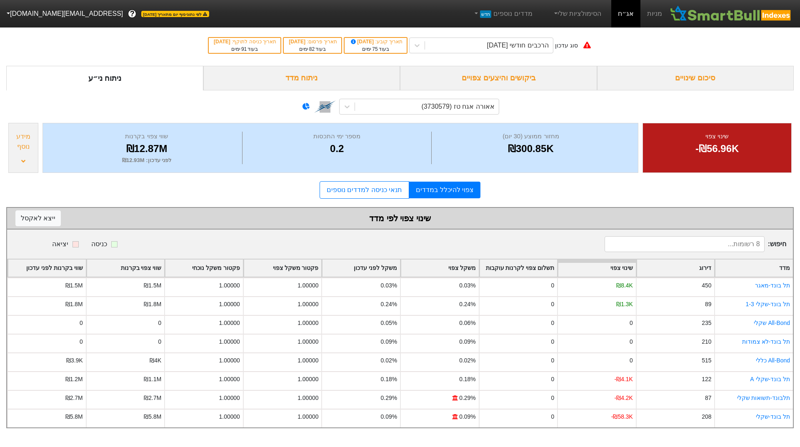
click at [572, 108] on div "אאורה אגח טז (3730579)" at bounding box center [399, 105] width 787 height 30
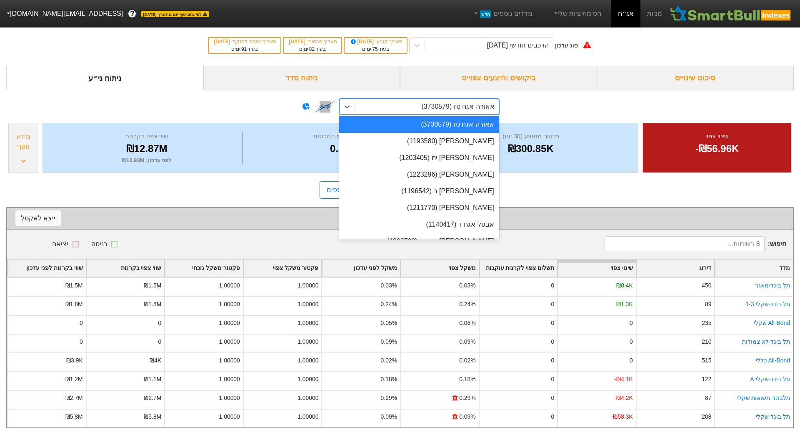
click at [452, 109] on div "אאורה אגח טז (3730579)" at bounding box center [457, 107] width 73 height 10
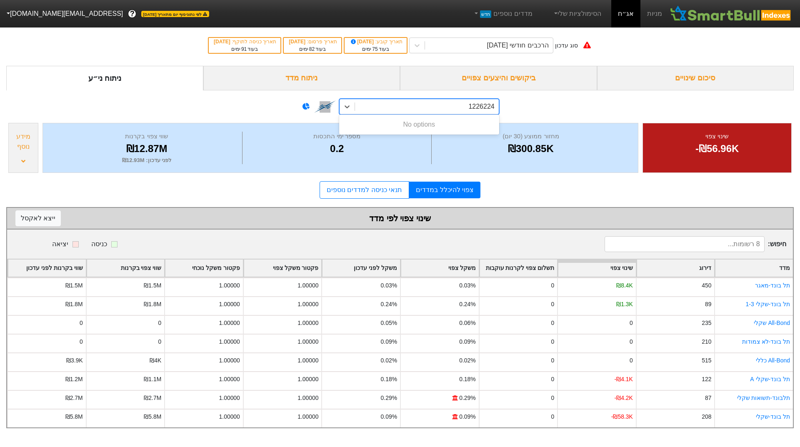
type input "1226224"
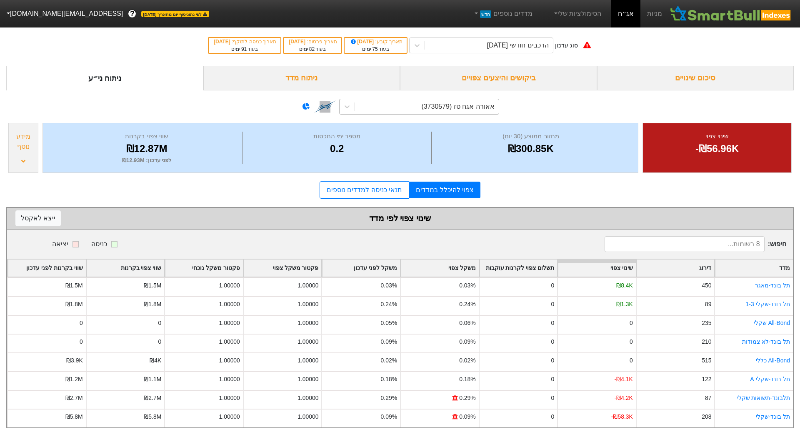
click at [527, 101] on div "אאורה אגח טז (3730579)" at bounding box center [399, 105] width 787 height 30
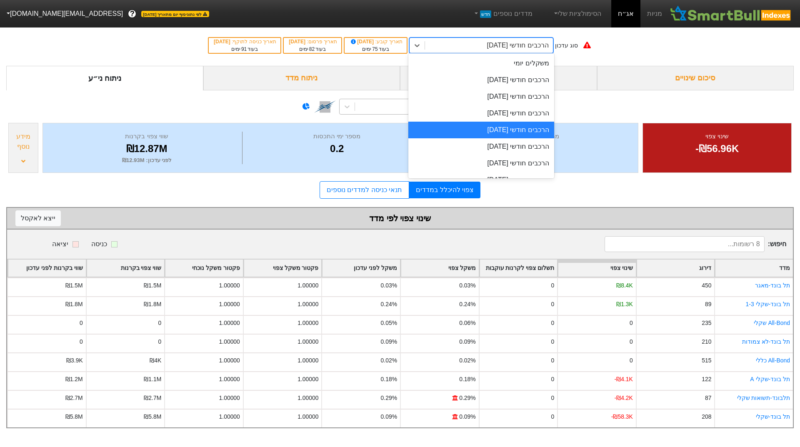
click at [440, 42] on div "הרכבים חודשי [DATE]" at bounding box center [489, 45] width 128 height 15
click at [466, 108] on div "הרכבים חודשי [DATE]" at bounding box center [481, 113] width 146 height 17
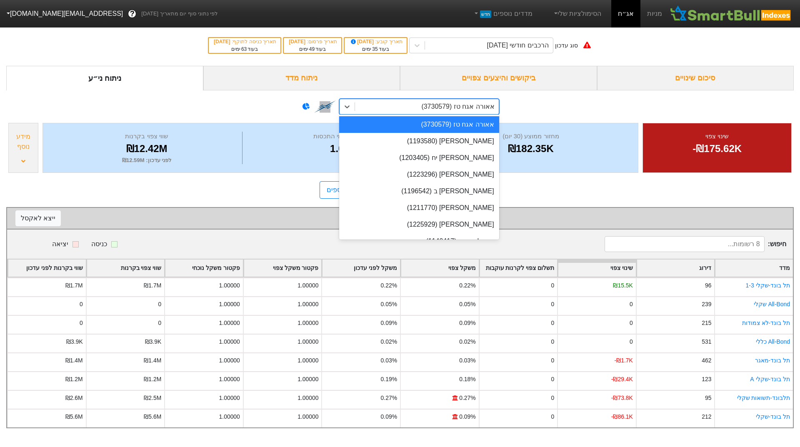
click at [357, 105] on div "אאורה אגח טז (3730579)" at bounding box center [427, 106] width 144 height 15
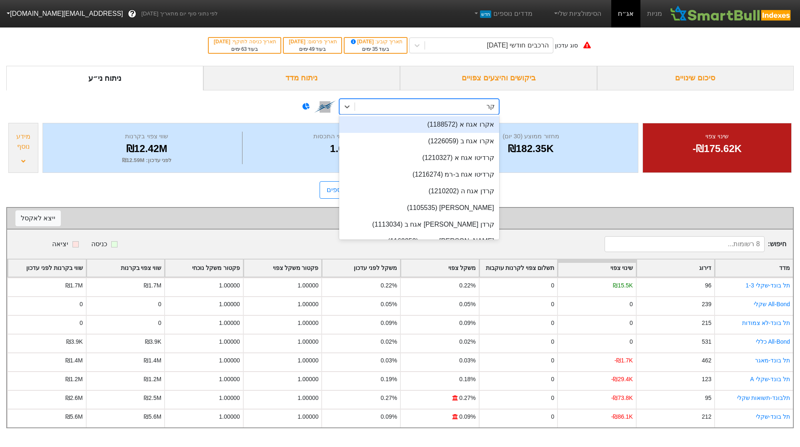
type input "קרס"
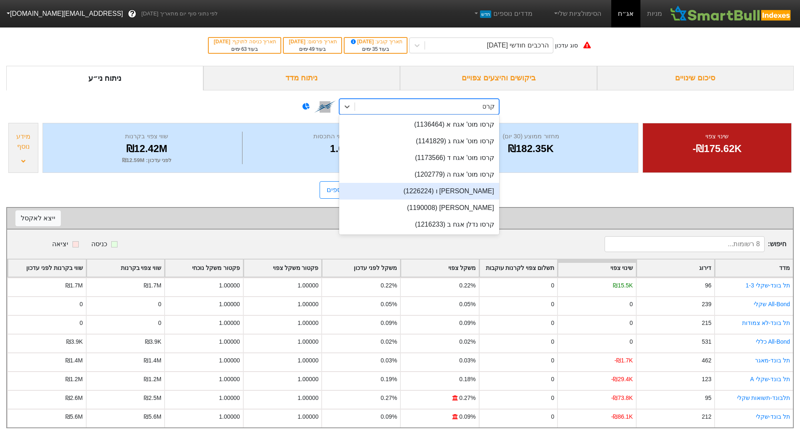
click at [444, 191] on div "[PERSON_NAME] ו (1226224)" at bounding box center [419, 191] width 160 height 17
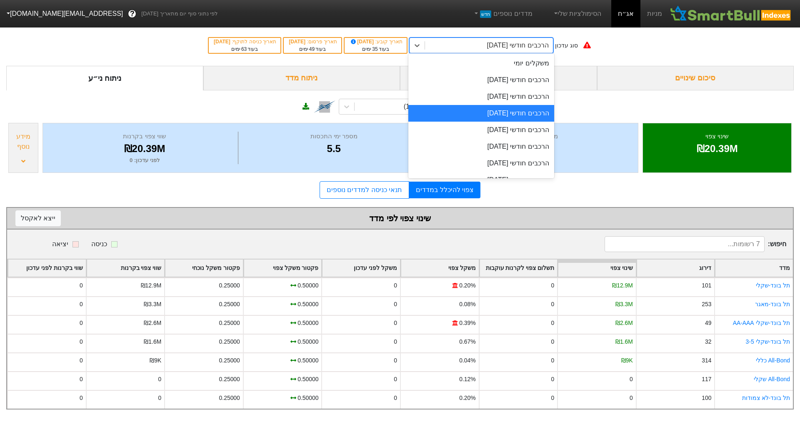
click at [472, 52] on div "הרכבים חודשי [DATE]" at bounding box center [489, 45] width 128 height 15
click at [483, 95] on div "הרכבים חודשי [DATE]" at bounding box center [481, 96] width 146 height 17
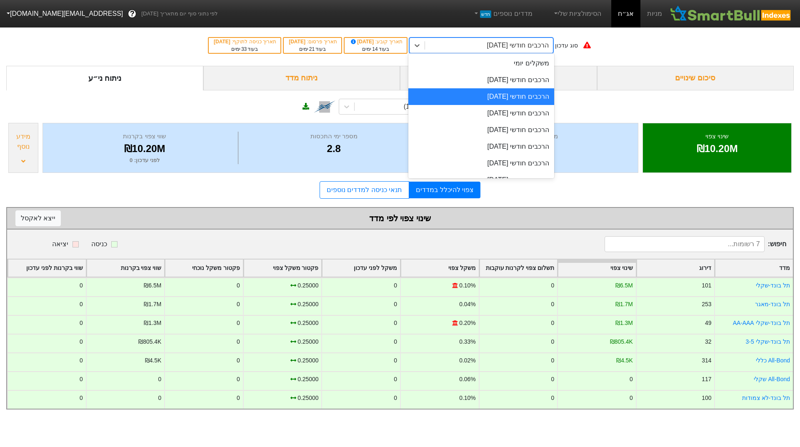
click at [500, 49] on div "הרכבים חודשי [DATE]" at bounding box center [518, 45] width 62 height 10
click at [510, 115] on div "הרכבים חודשי [DATE]" at bounding box center [481, 113] width 146 height 17
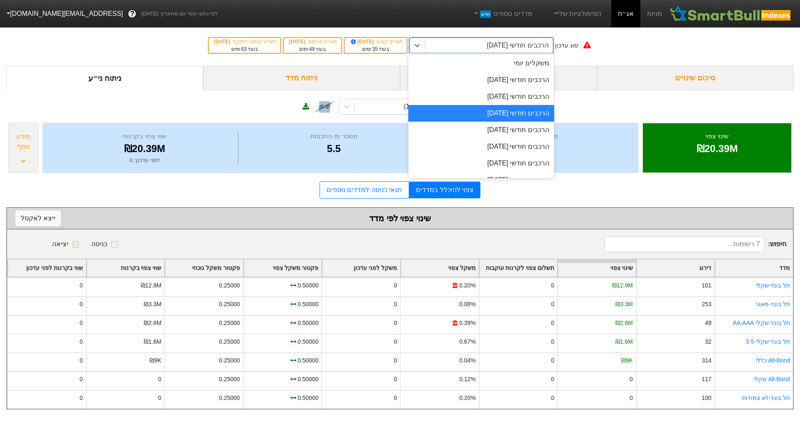
click at [492, 49] on div "הרכבים חודשי [DATE]" at bounding box center [518, 45] width 62 height 10
click at [499, 92] on div "הרכבים חודשי [DATE]" at bounding box center [481, 96] width 146 height 17
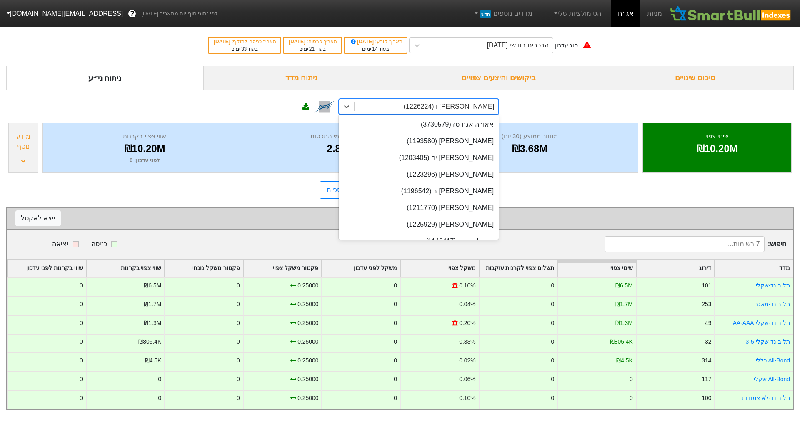
click at [374, 105] on div "[PERSON_NAME] ו (1226224)" at bounding box center [427, 106] width 144 height 15
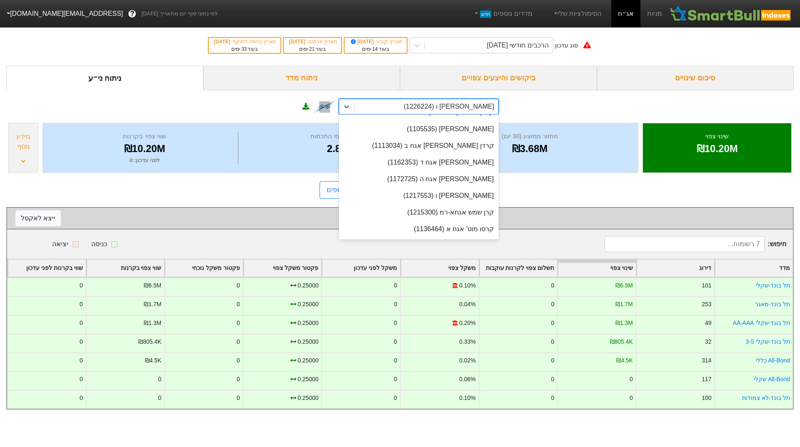
click at [374, 105] on div "[PERSON_NAME] ו (1226224)" at bounding box center [427, 106] width 144 height 15
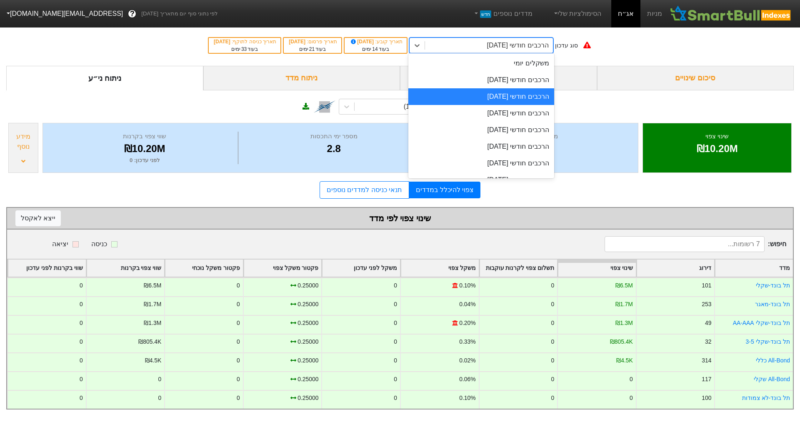
click at [471, 43] on div "הרכבים חודשי [DATE]" at bounding box center [489, 45] width 128 height 15
click at [493, 112] on div "הרכבים חודשי [DATE]" at bounding box center [481, 113] width 146 height 17
